Goal: Task Accomplishment & Management: Manage account settings

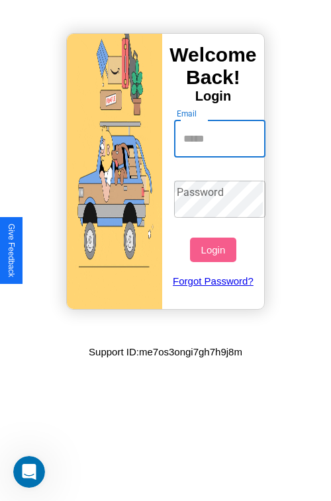
click at [221, 138] on input "Email" at bounding box center [220, 138] width 92 height 37
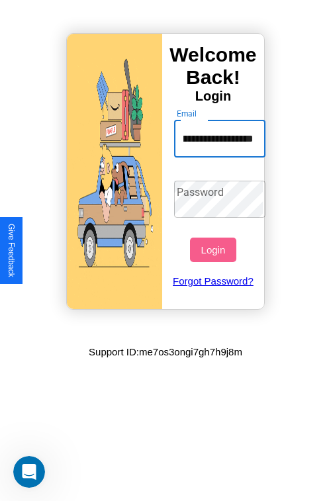
scroll to position [0, 64]
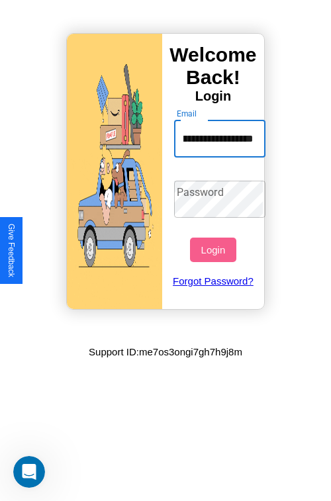
type input "**********"
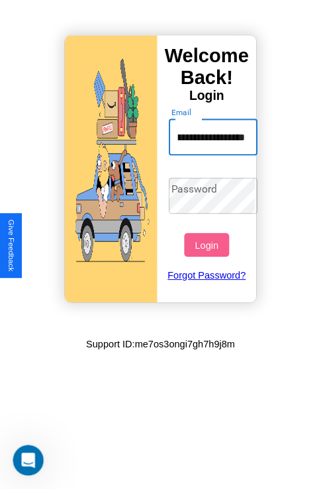
scroll to position [0, 0]
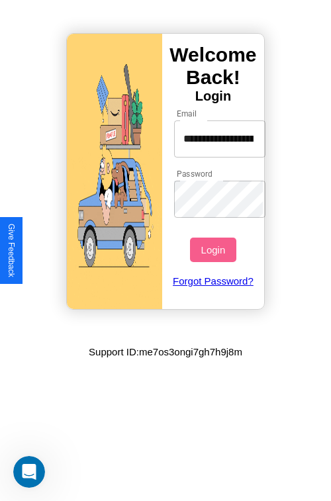
click at [214, 249] on button "Login" at bounding box center [213, 249] width 46 height 24
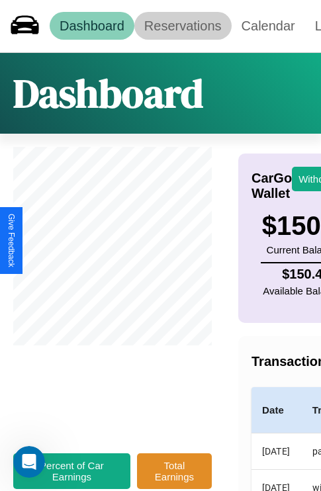
click at [183, 26] on link "Reservations" at bounding box center [182, 26] width 97 height 28
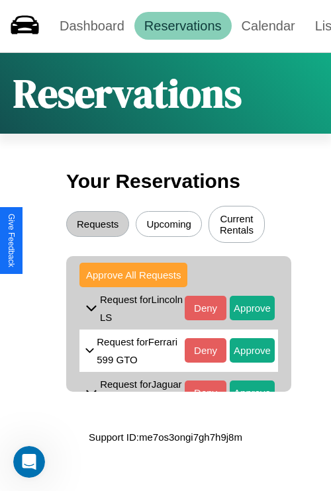
click at [133, 276] on button "Approve All Requests" at bounding box center [133, 275] width 108 height 24
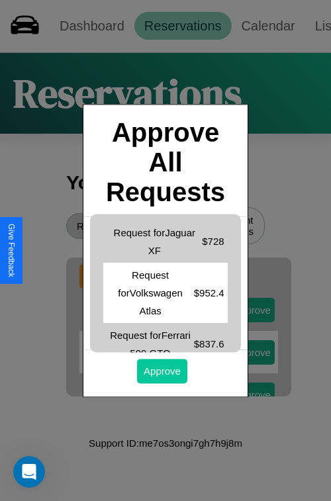
click at [162, 370] on button "Approve" at bounding box center [162, 371] width 50 height 24
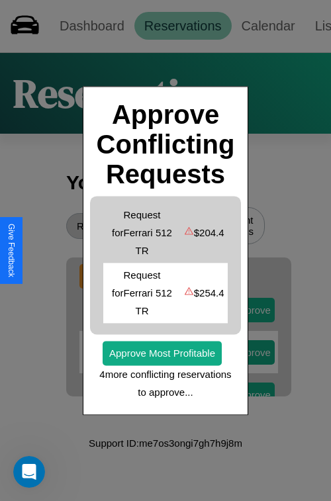
click at [91, 26] on div at bounding box center [165, 250] width 331 height 501
